Goal: Find specific page/section: Find specific page/section

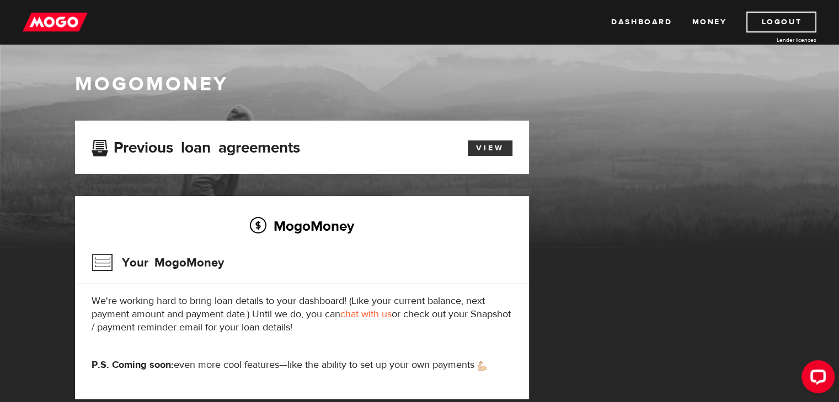
click at [485, 148] on link "View" at bounding box center [490, 148] width 45 height 15
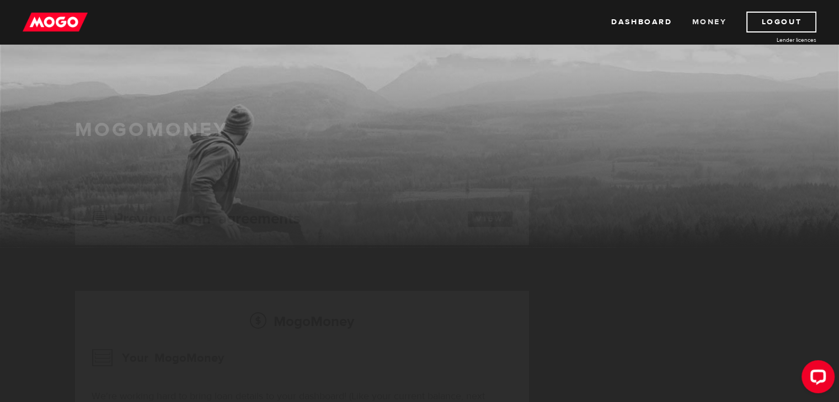
click at [711, 21] on link "Money" at bounding box center [708, 22] width 35 height 21
